Goal: Task Accomplishment & Management: Manage account settings

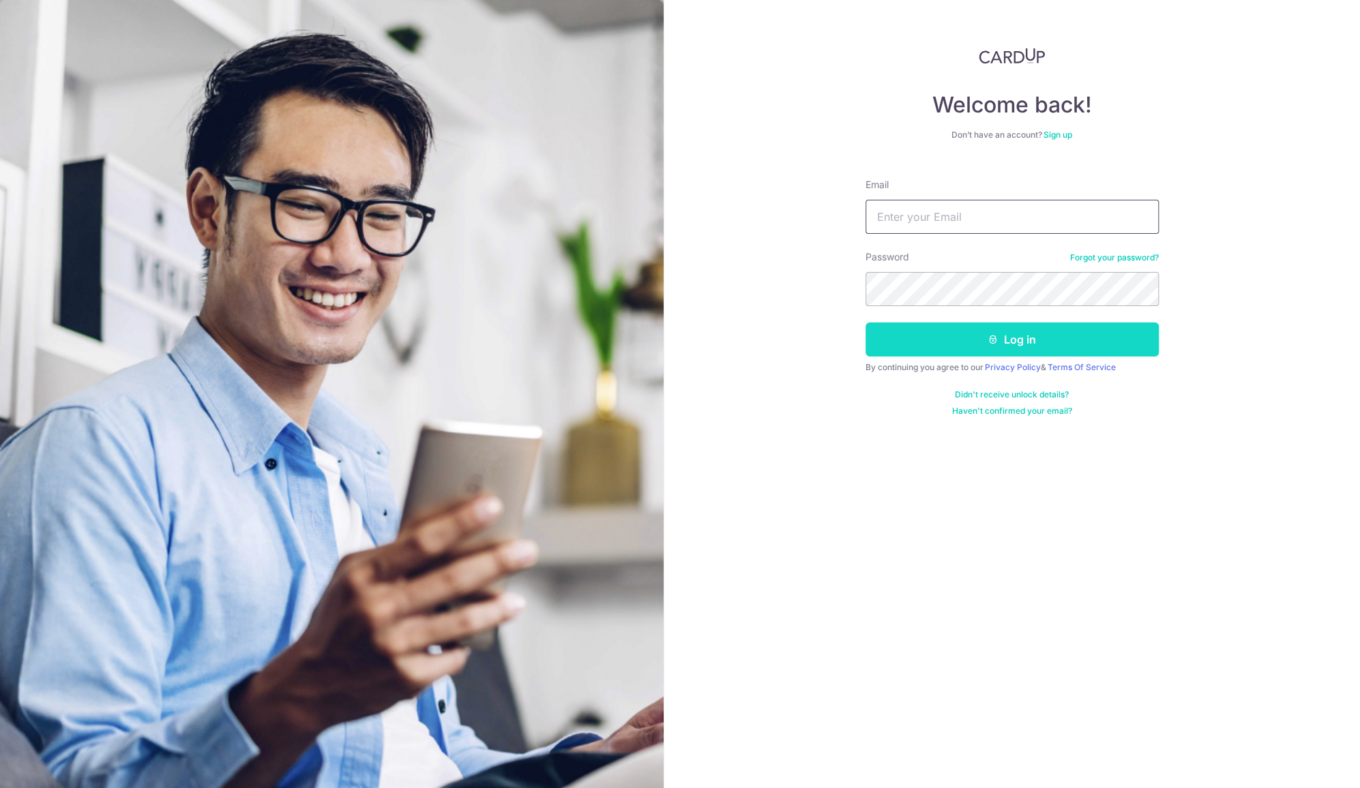
type input "[EMAIL_ADDRESS][DOMAIN_NAME]"
click at [921, 349] on button "Log in" at bounding box center [1011, 340] width 293 height 34
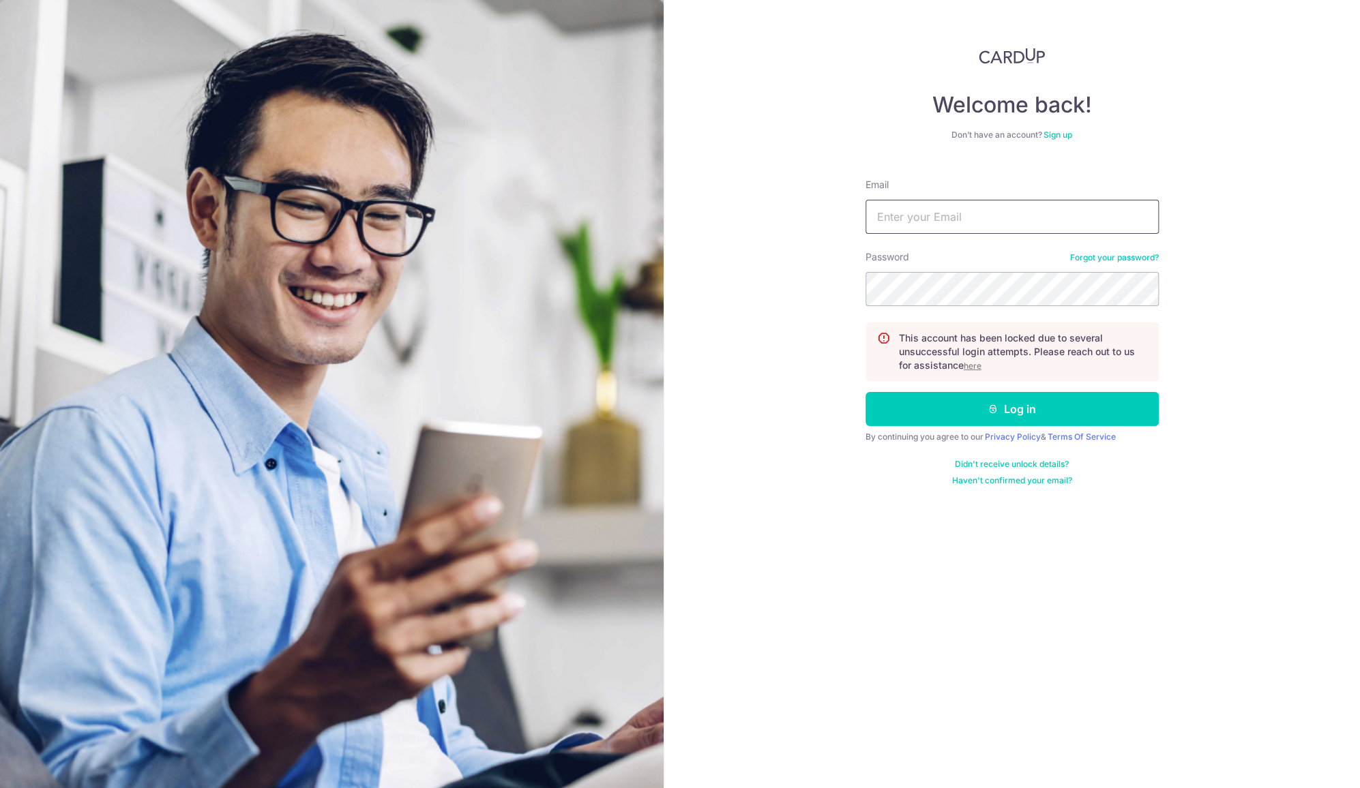
type input "[EMAIL_ADDRESS][DOMAIN_NAME]"
drag, startPoint x: 789, startPoint y: 256, endPoint x: 843, endPoint y: 145, distance: 124.1
click at [843, 145] on div "Welcome back! Don’t have an account? Sign up Email CONTRADICTIONX@HOTMAIL.COM P…" at bounding box center [1012, 394] width 696 height 788
click at [1013, 407] on button "Log in" at bounding box center [1011, 409] width 293 height 34
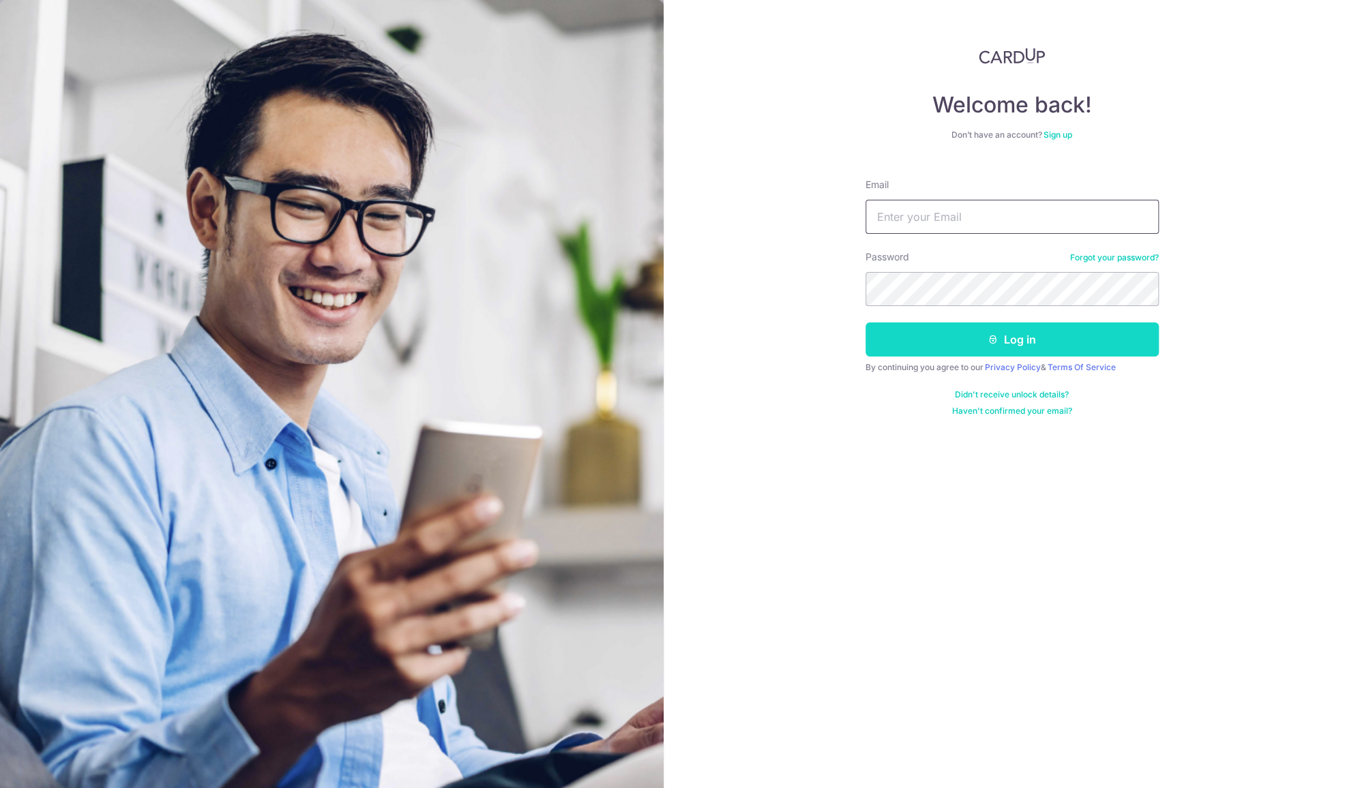
type input "[EMAIL_ADDRESS][DOMAIN_NAME]"
click at [987, 345] on button "Log in" at bounding box center [1011, 340] width 293 height 34
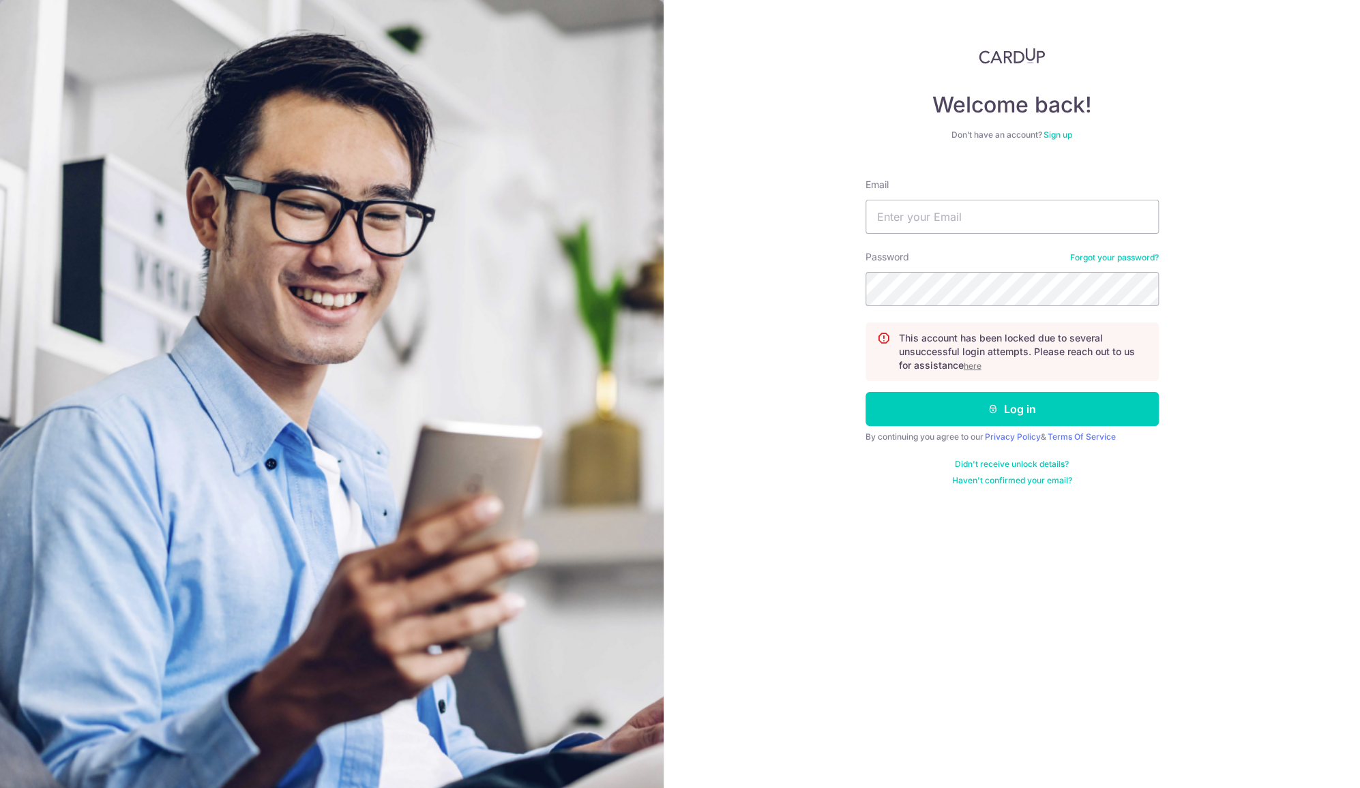
type input "[EMAIL_ADDRESS][DOMAIN_NAME]"
click at [975, 369] on u "here" at bounding box center [973, 366] width 18 height 10
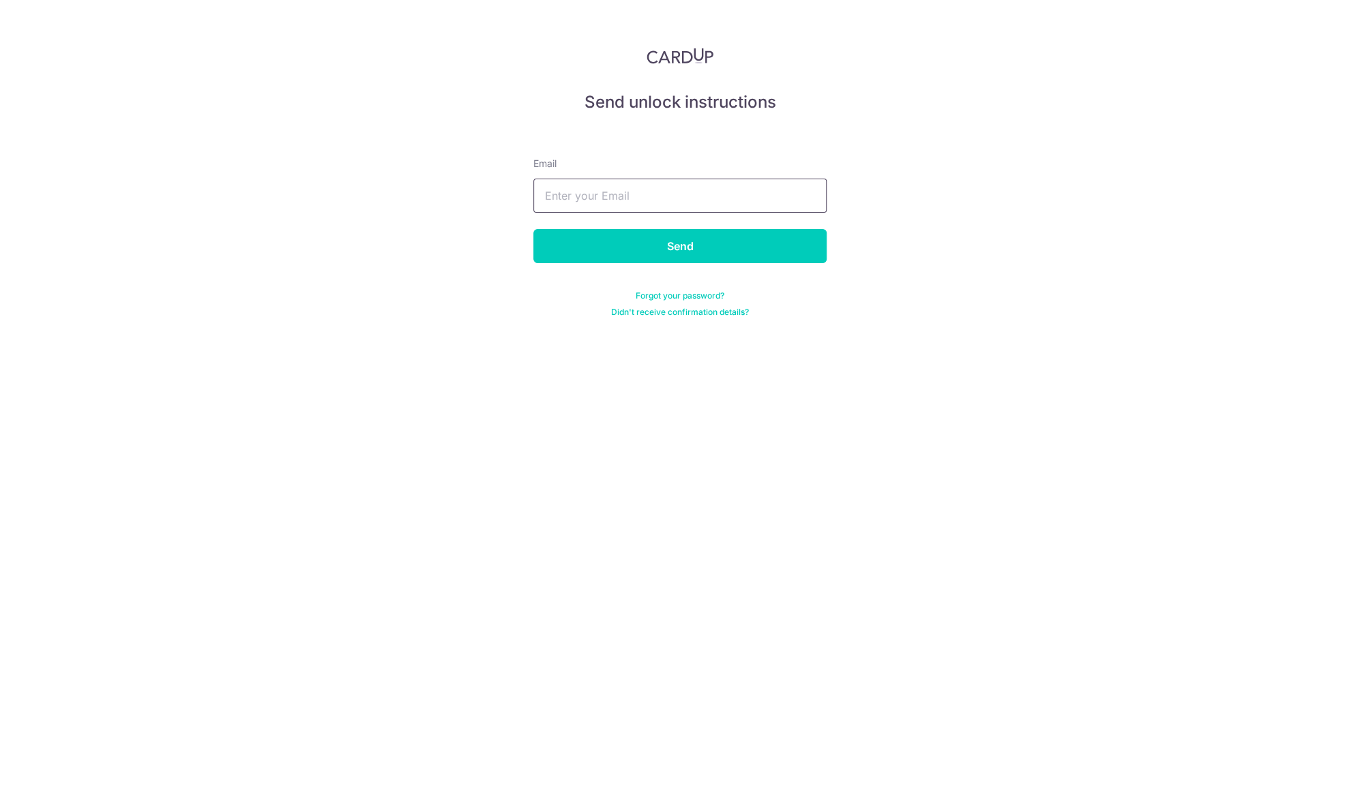
click at [624, 198] on input "text" at bounding box center [679, 196] width 293 height 34
type input "contradictionx@hotmail.com"
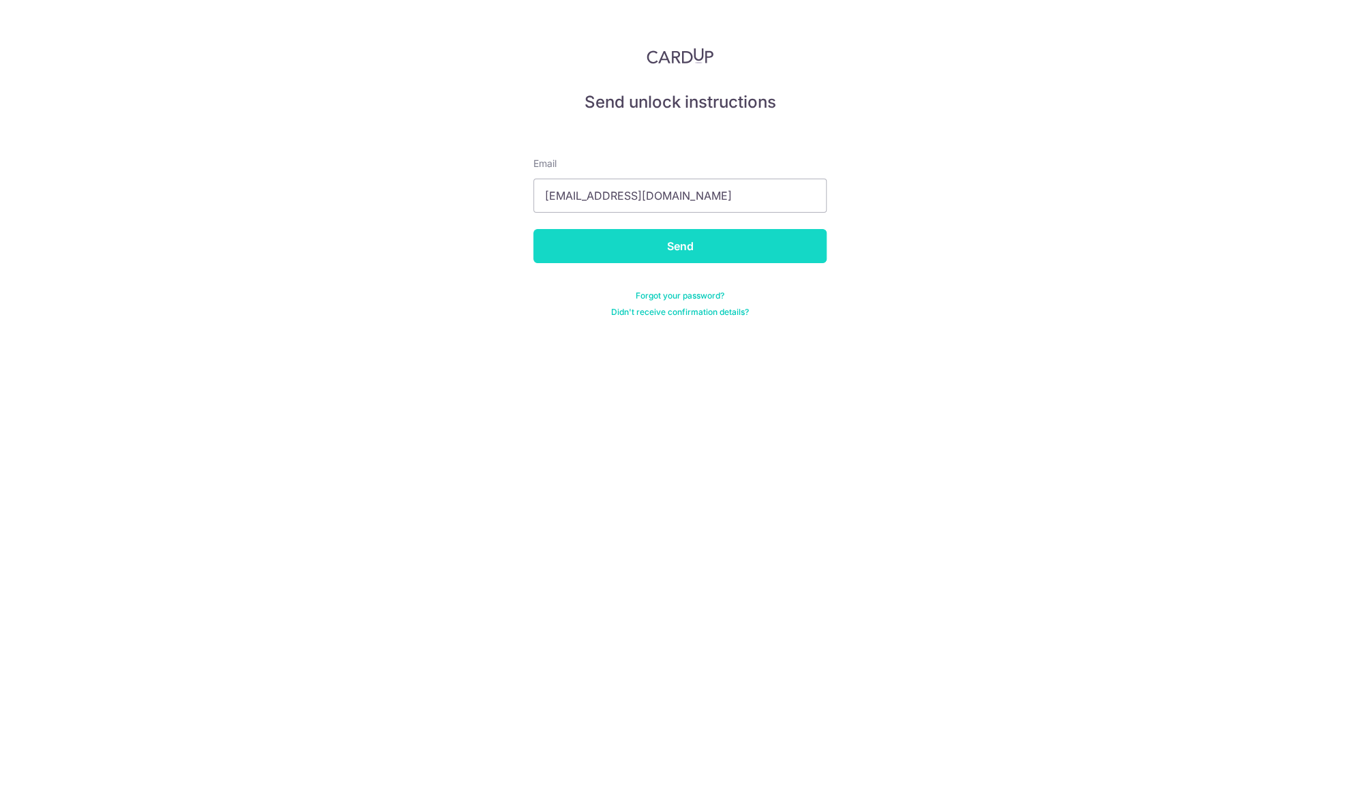
click at [640, 250] on input "Send" at bounding box center [679, 246] width 293 height 34
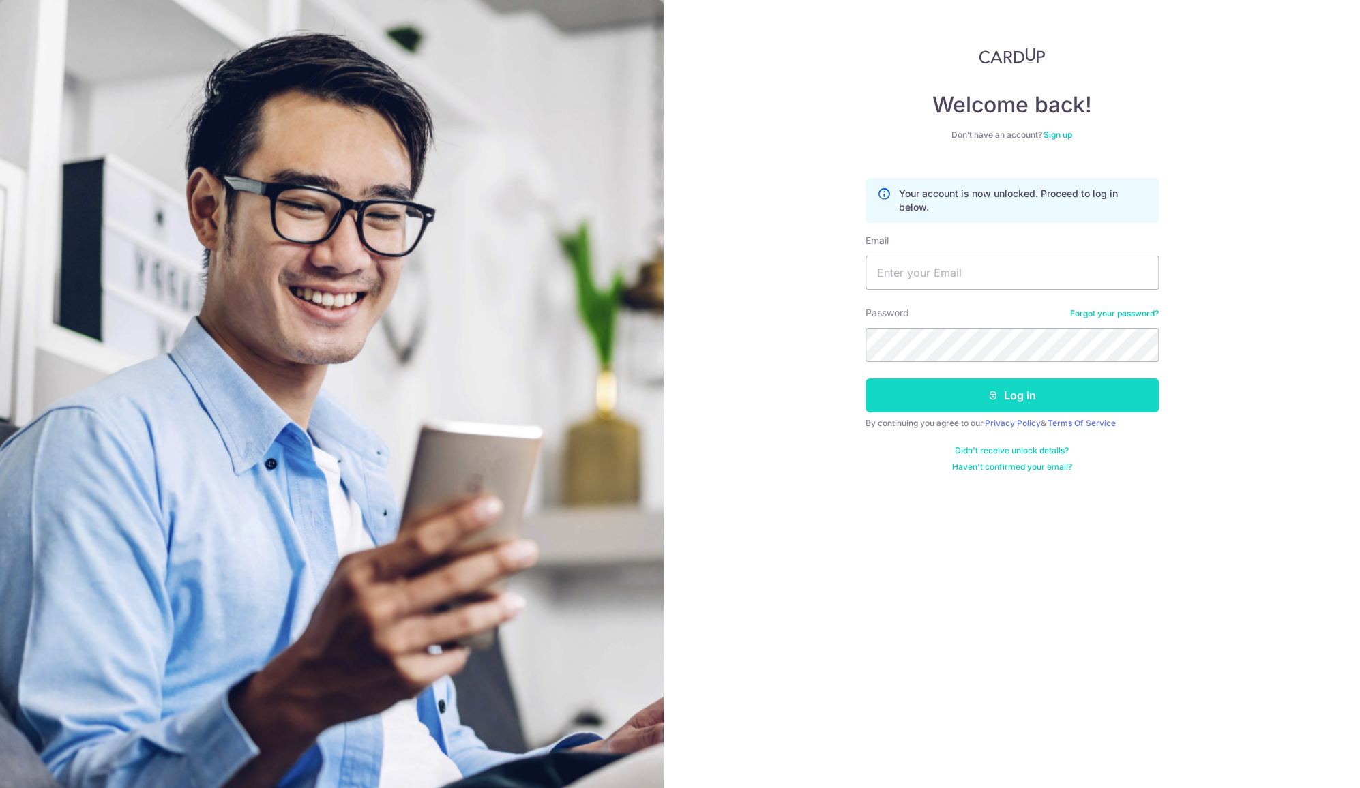
type input "CONTRADICTIONX@HOTMAIL.COM"
click at [1016, 398] on button "Log in" at bounding box center [1011, 395] width 293 height 34
